Goal: Information Seeking & Learning: Check status

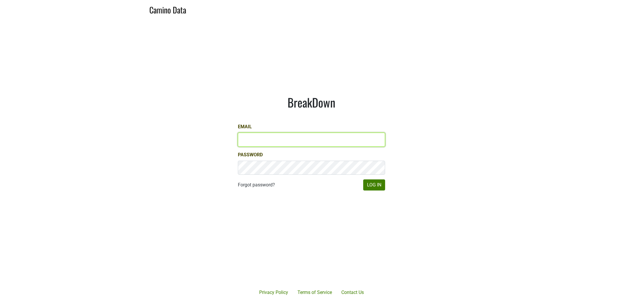
type input "dfay@petermichaelwinery.com"
drag, startPoint x: 386, startPoint y: 188, endPoint x: 383, endPoint y: 186, distance: 3.2
click at [385, 188] on div "BreakDown Email dfay@petermichaelwinery.com Password Forgot password? Log In" at bounding box center [311, 142] width 175 height 123
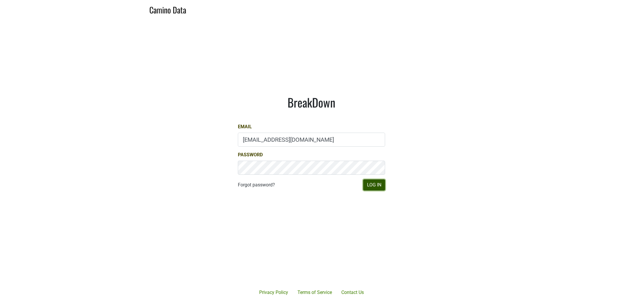
click at [379, 184] on button "Log In" at bounding box center [374, 184] width 22 height 11
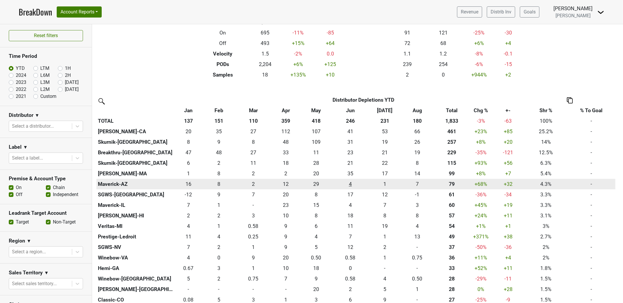
scroll to position [113, 0]
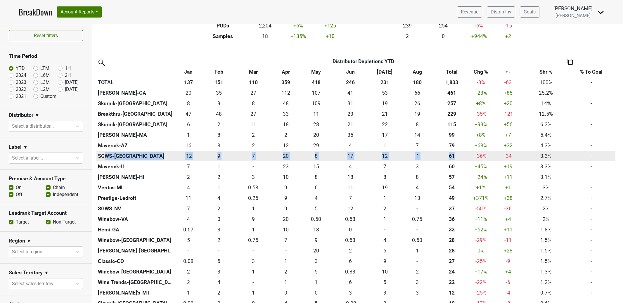
drag, startPoint x: 460, startPoint y: 157, endPoint x: 104, endPoint y: 157, distance: 355.4
click at [103, 157] on tr "SGWS-TX -11.582 -12 9.333 9 6.584 7 19.584 20 8.328 8 17.167 17 12.334 12 -1 -1…" at bounding box center [355, 156] width 519 height 11
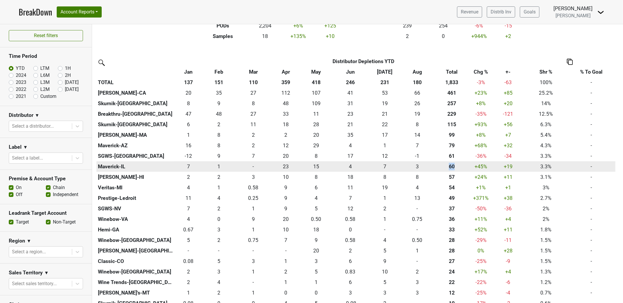
drag, startPoint x: 458, startPoint y: 166, endPoint x: 444, endPoint y: 166, distance: 14.0
click at [444, 166] on div "60.336 60" at bounding box center [451, 167] width 34 height 8
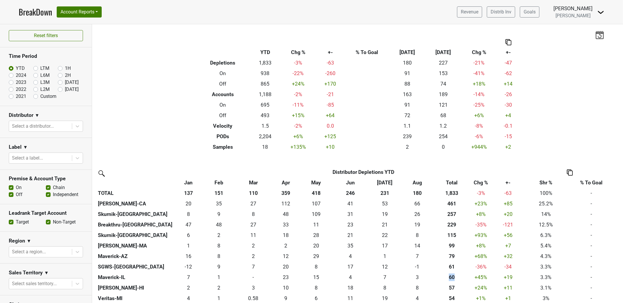
scroll to position [0, 0]
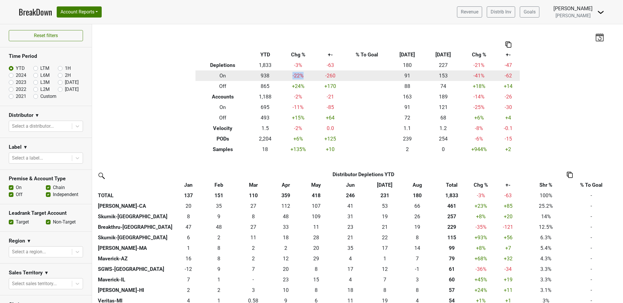
drag, startPoint x: 297, startPoint y: 76, endPoint x: 286, endPoint y: 76, distance: 11.4
click at [286, 76] on td "-22 %" at bounding box center [298, 75] width 36 height 11
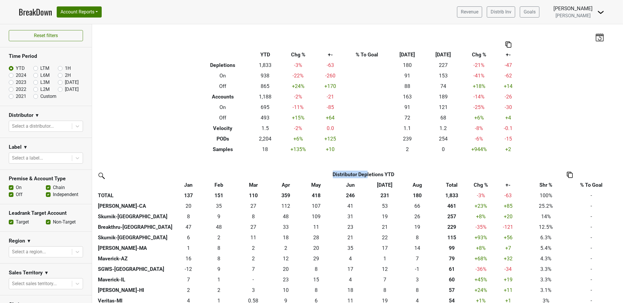
drag, startPoint x: 439, startPoint y: 172, endPoint x: 374, endPoint y: 172, distance: 65.1
click at [371, 172] on th "Distributor Depletions YTD" at bounding box center [363, 174] width 322 height 11
click at [407, 168] on div "Filters Breakdown Type YTD Chg % +- % To Goal Aug ‘25 Aug ‘24 Chg % +- Depletio…" at bounding box center [357, 163] width 531 height 279
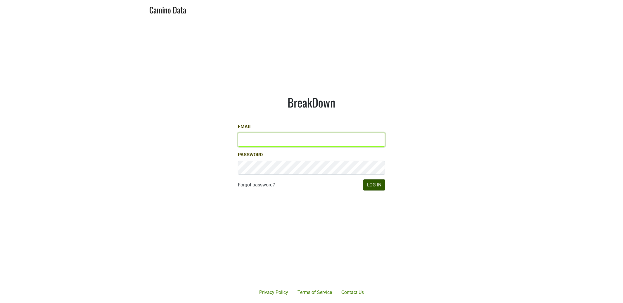
type input "[EMAIL_ADDRESS][DOMAIN_NAME]"
click at [378, 185] on button "Log In" at bounding box center [374, 184] width 22 height 11
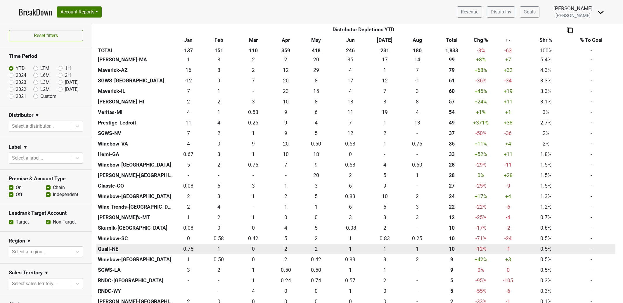
scroll to position [193, 0]
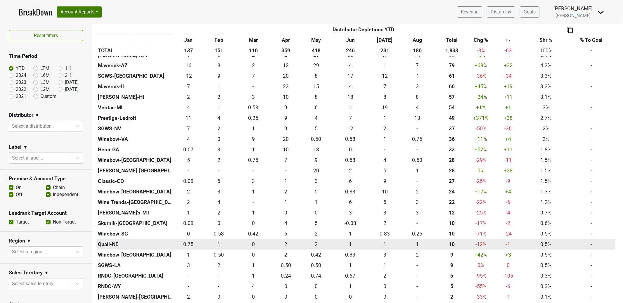
click at [458, 242] on div "9.582 10" at bounding box center [451, 244] width 34 height 8
drag, startPoint x: 456, startPoint y: 245, endPoint x: 442, endPoint y: 246, distance: 13.8
click at [445, 246] on div "9.582 10" at bounding box center [451, 244] width 34 height 8
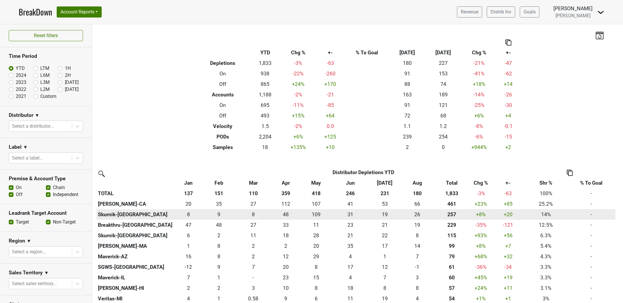
scroll to position [0, 0]
